Goal: Communication & Community: Share content

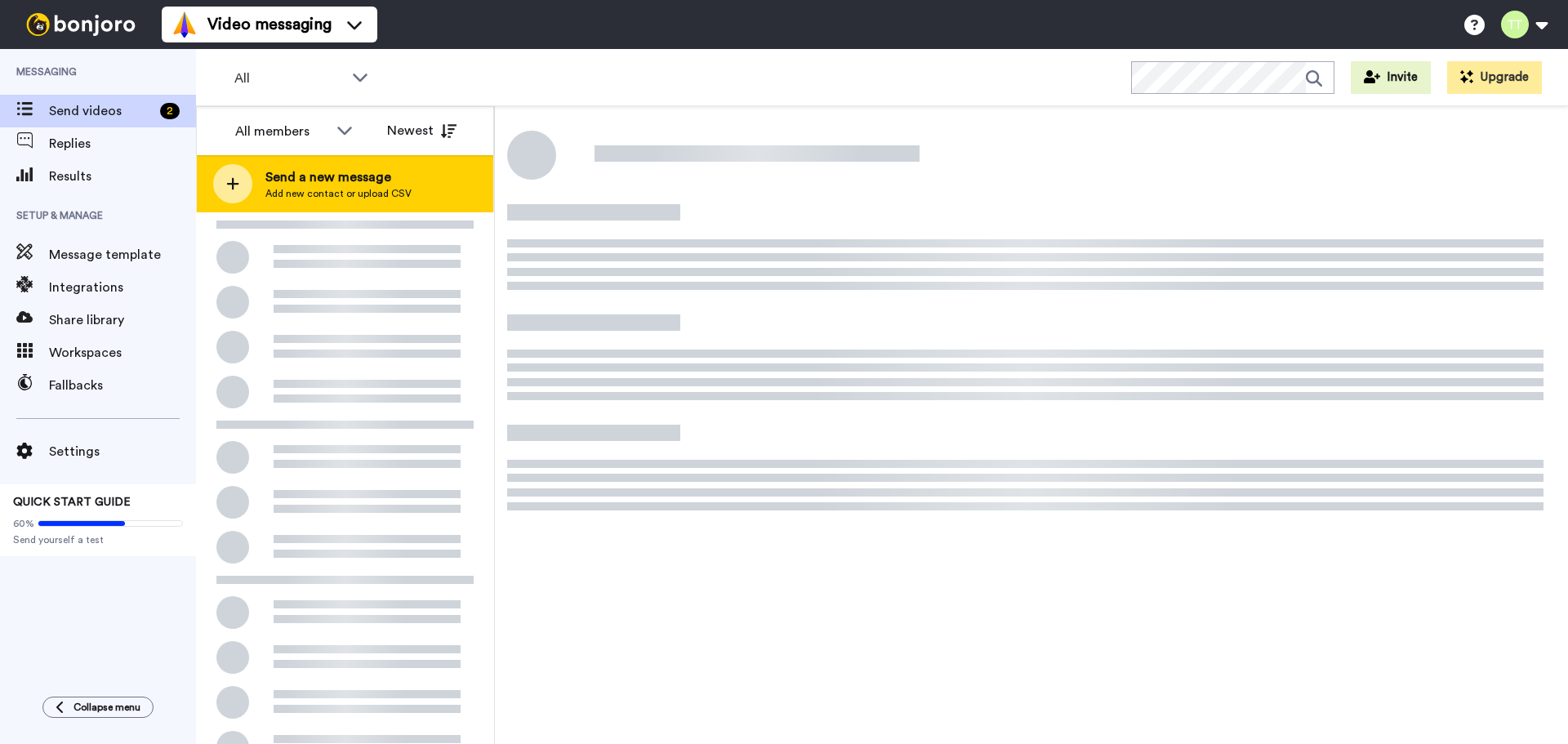
click at [237, 187] on icon at bounding box center [232, 184] width 13 height 15
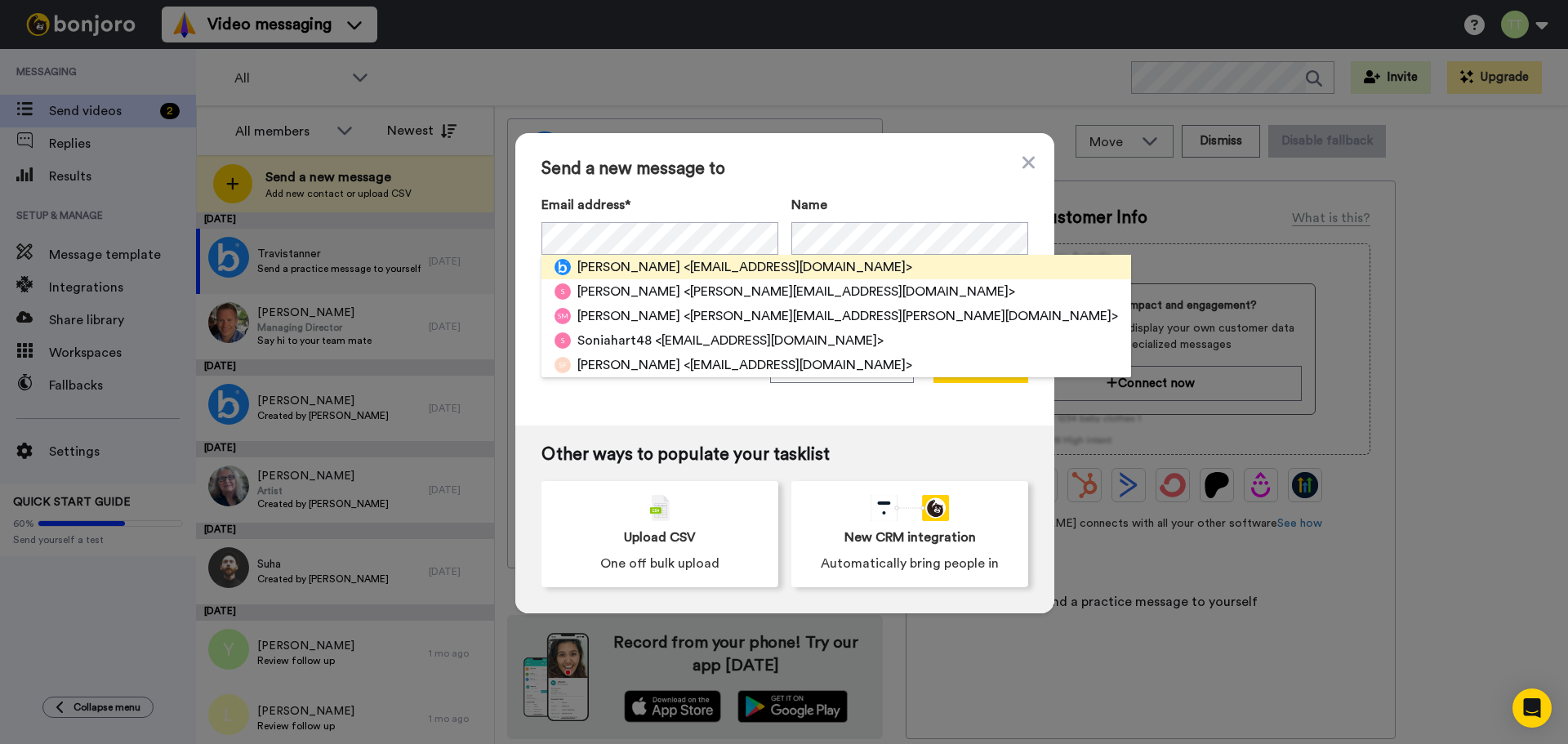
click at [709, 264] on span "<[EMAIL_ADDRESS][DOMAIN_NAME]>" at bounding box center [798, 266] width 229 height 19
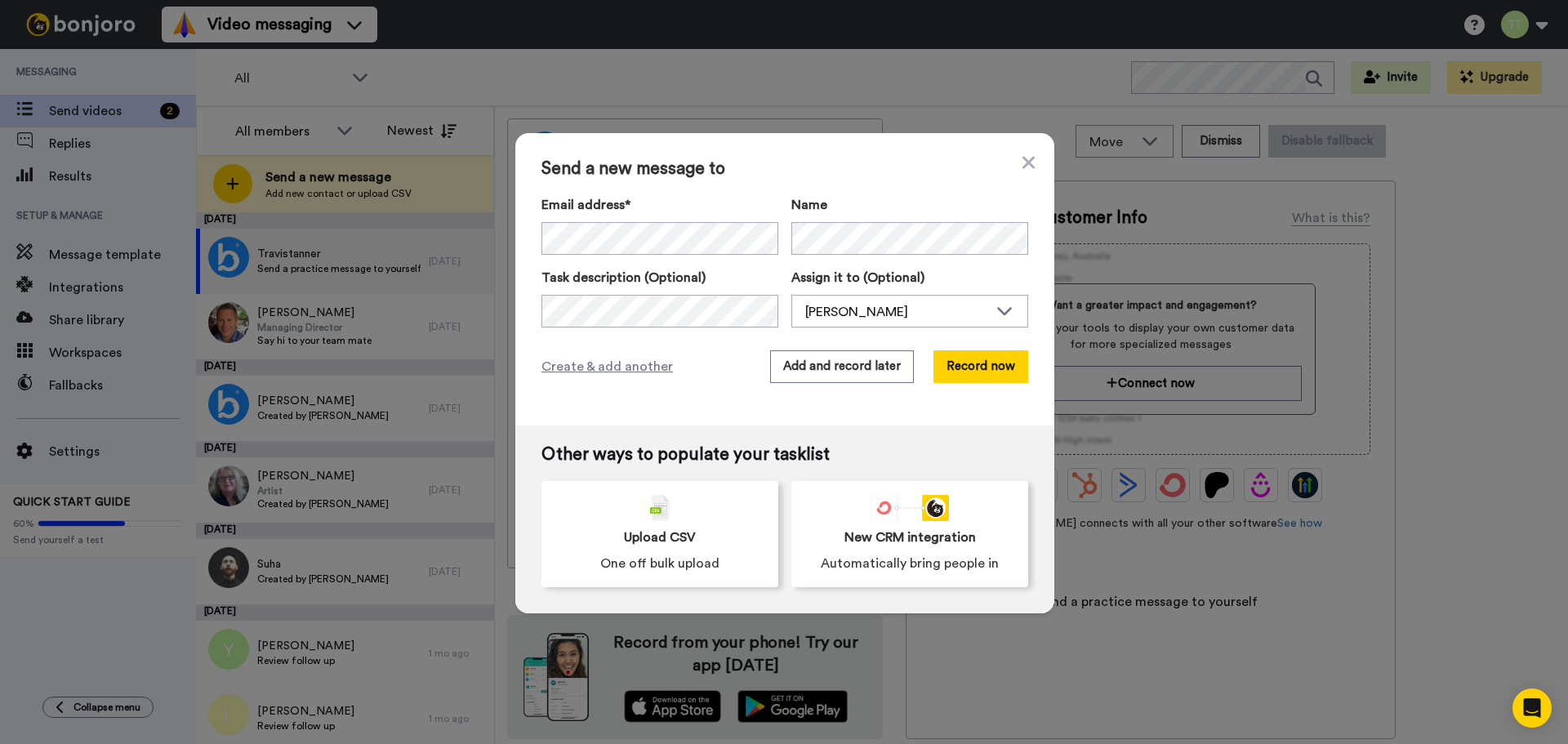
click at [676, 367] on div "Create & add another Add and record later Record now" at bounding box center [784, 367] width 486 height 33
drag, startPoint x: 724, startPoint y: 377, endPoint x: 1161, endPoint y: 409, distance: 438.2
click at [724, 377] on div "Create & add another Add and record later Record now" at bounding box center [784, 367] width 486 height 33
click at [989, 359] on button "Record now" at bounding box center [981, 367] width 95 height 33
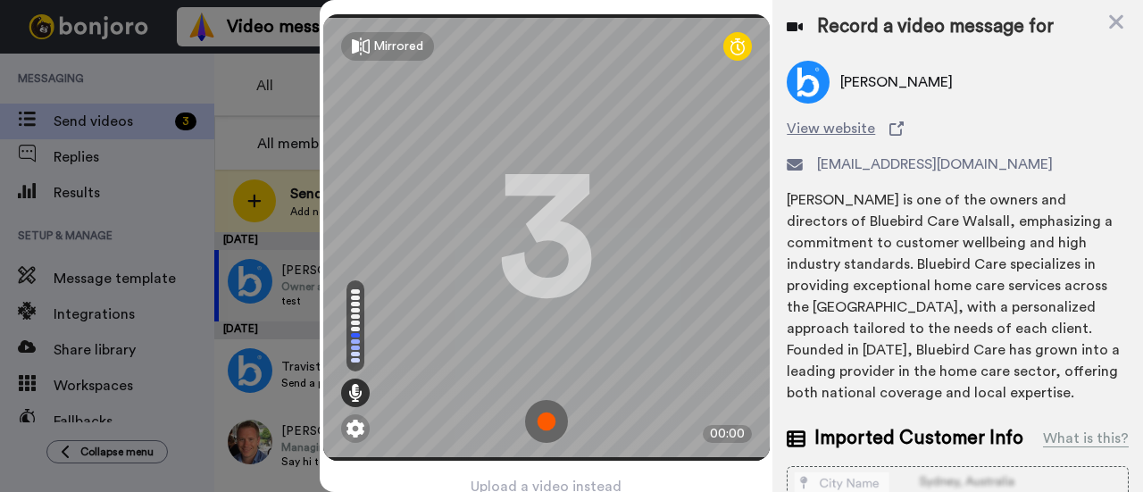
click at [540, 411] on img at bounding box center [546, 421] width 43 height 43
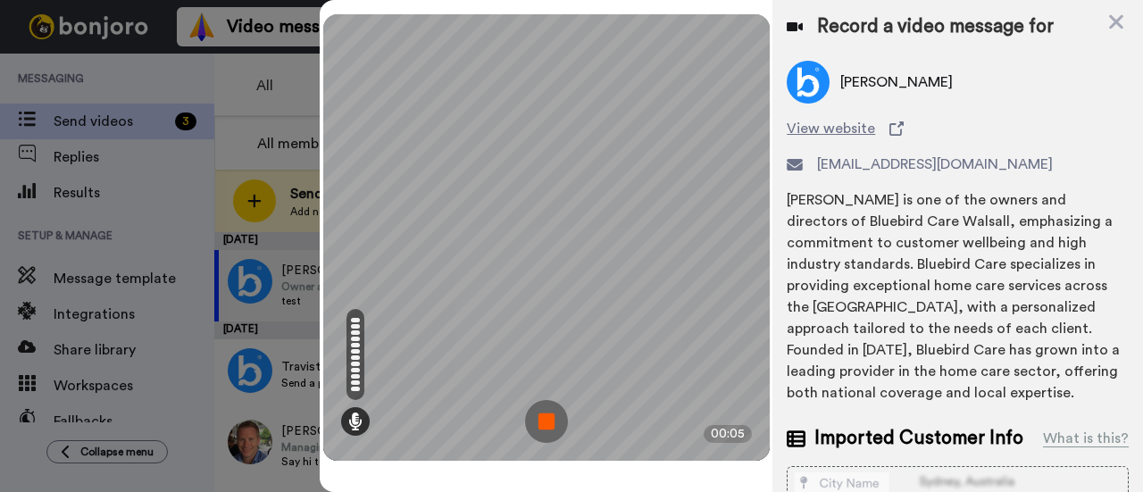
click at [543, 423] on img at bounding box center [546, 421] width 43 height 43
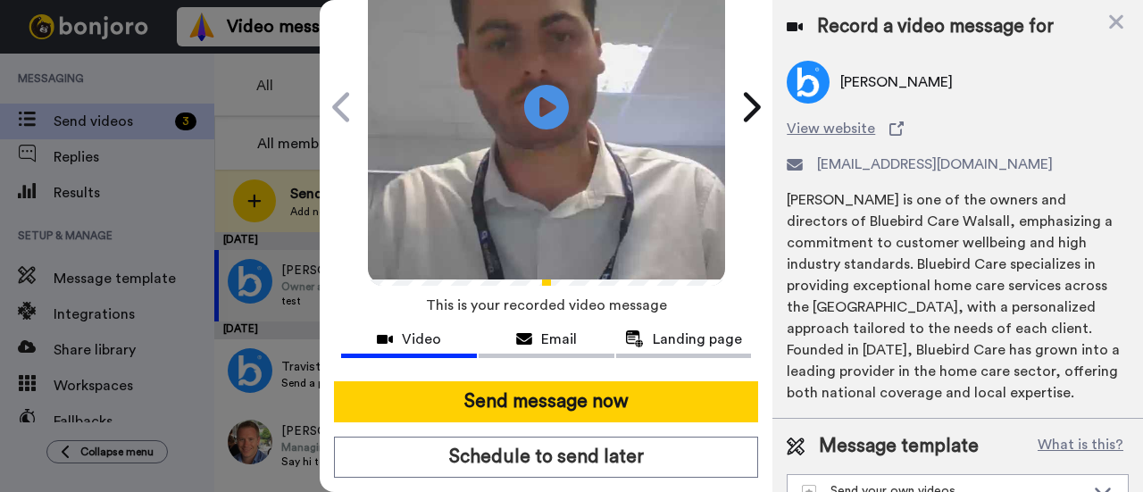
scroll to position [195, 0]
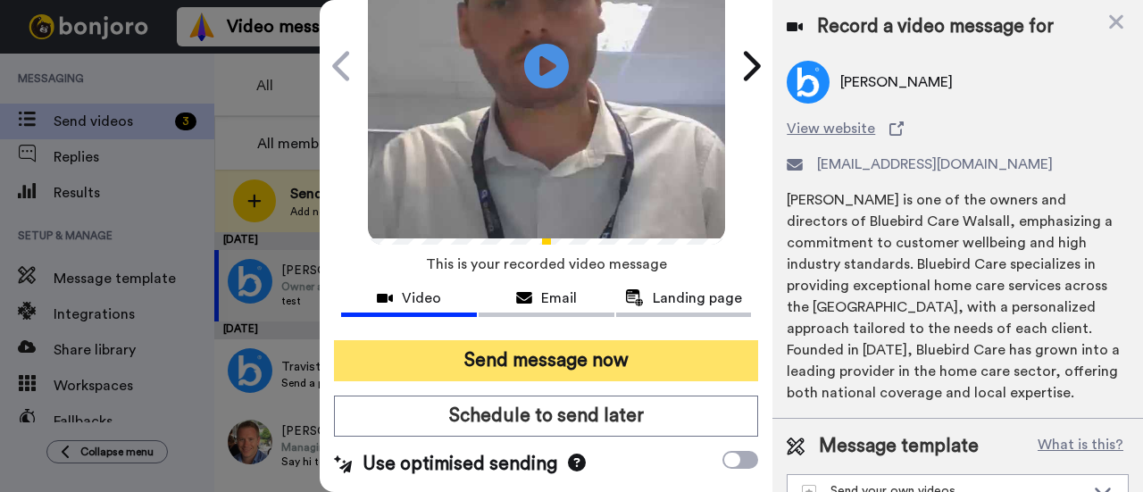
click at [555, 340] on button "Send message now" at bounding box center [546, 360] width 424 height 41
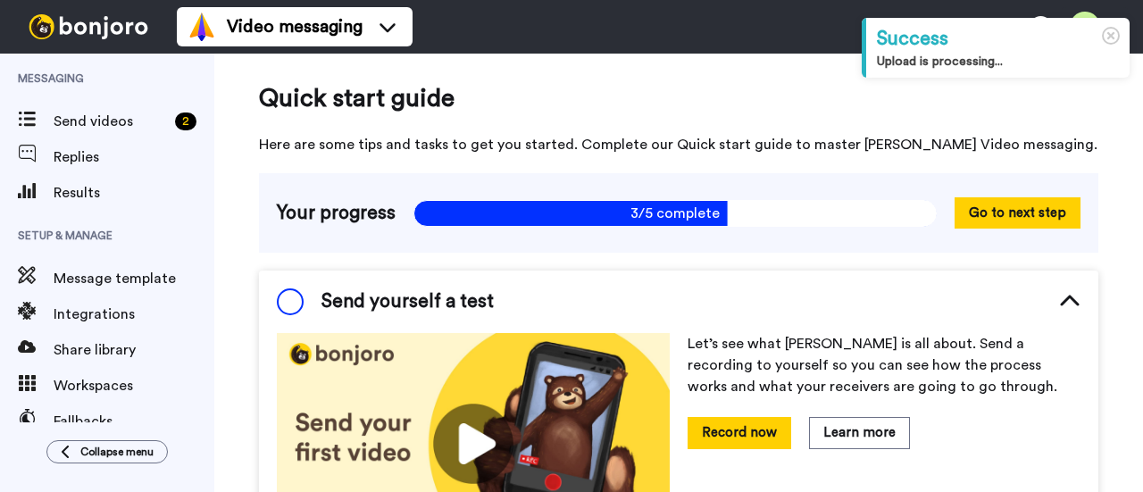
scroll to position [152, 0]
